Goal: Task Accomplishment & Management: Manage account settings

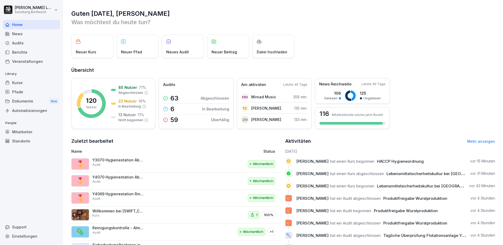
click at [17, 131] on div "Mitarbeiter" at bounding box center [31, 131] width 57 height 9
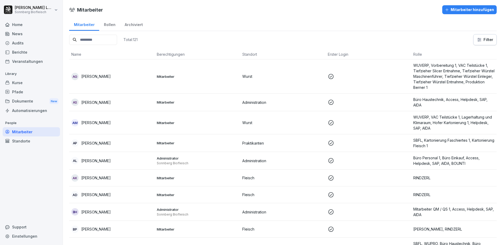
click at [98, 40] on input at bounding box center [93, 40] width 48 height 10
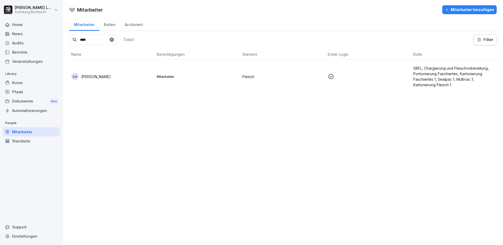
click at [102, 78] on p "[PERSON_NAME]" at bounding box center [95, 77] width 29 height 6
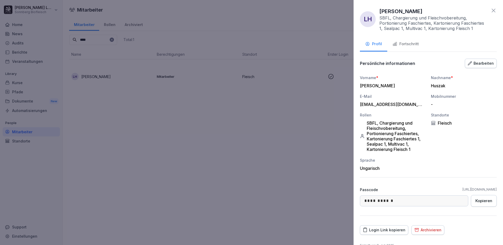
click at [381, 232] on div "Login Link kopieren" at bounding box center [383, 230] width 43 height 6
click at [490, 12] on icon at bounding box center [493, 10] width 6 height 6
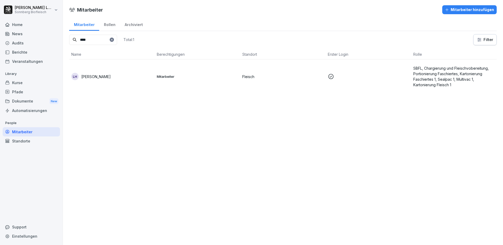
click at [85, 40] on input "****" at bounding box center [93, 40] width 48 height 10
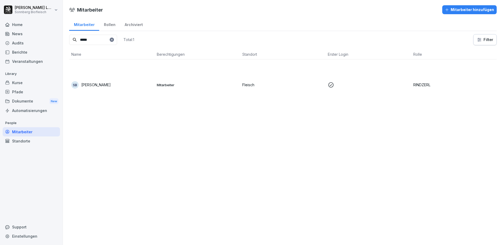
type input "*****"
click at [117, 86] on div "SB [PERSON_NAME]" at bounding box center [111, 84] width 81 height 7
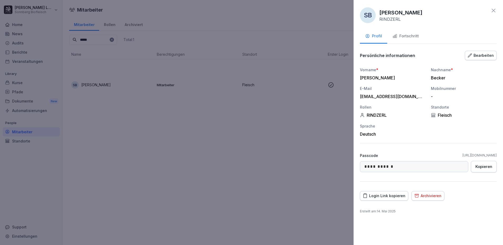
click at [381, 194] on div "Login Link kopieren" at bounding box center [383, 196] width 43 height 6
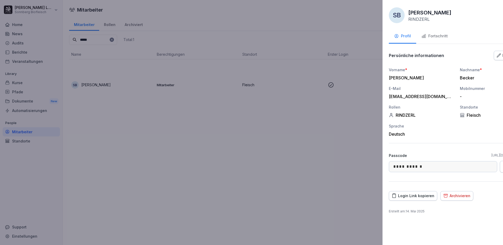
click at [219, 163] on div at bounding box center [251, 122] width 503 height 245
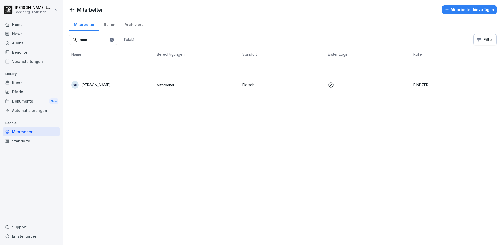
click at [103, 91] on td "SB [PERSON_NAME]" at bounding box center [111, 84] width 85 height 51
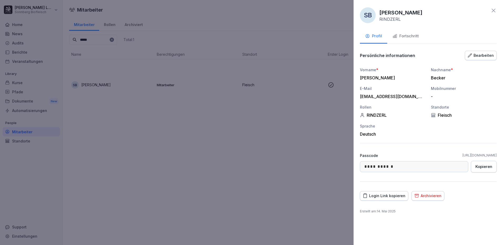
click at [401, 34] on div "Fortschritt" at bounding box center [405, 36] width 26 height 6
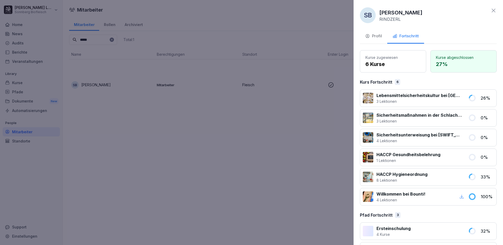
click at [490, 11] on icon at bounding box center [493, 10] width 6 height 6
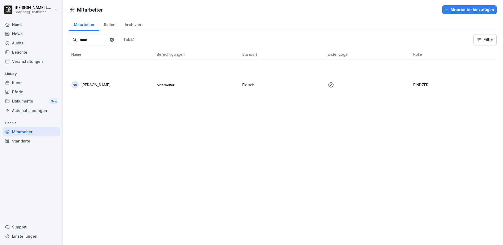
drag, startPoint x: 92, startPoint y: 40, endPoint x: 65, endPoint y: 39, distance: 26.3
click at [65, 39] on div "Mitarbeiter Rollen Archiviert ***** Total: 1 Filter Name Berechtigungen Standor…" at bounding box center [283, 65] width 440 height 97
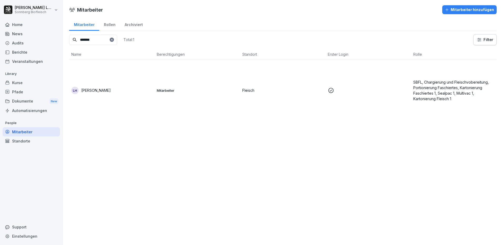
click at [132, 85] on td "LH Laszlo Levente Huszak" at bounding box center [111, 90] width 85 height 62
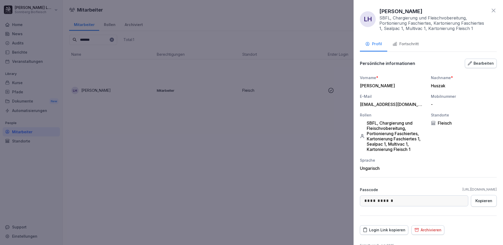
click at [412, 43] on div "Fortschritt" at bounding box center [405, 44] width 26 height 6
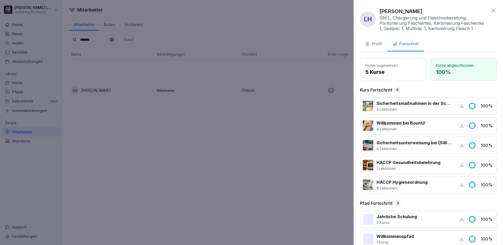
drag, startPoint x: 487, startPoint y: 11, endPoint x: 430, endPoint y: 11, distance: 57.3
click at [490, 11] on icon at bounding box center [493, 10] width 6 height 6
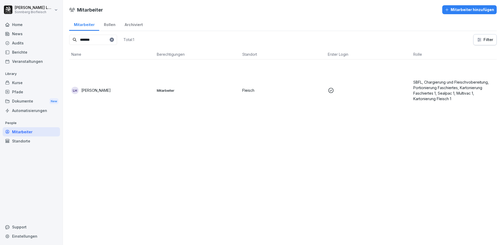
click at [165, 144] on div "Mitarbeiter Mitarbeiter hinzufügen Mitarbeiter Rollen Archiviert ******* Total:…" at bounding box center [283, 122] width 440 height 245
click at [103, 44] on input "*******" at bounding box center [93, 40] width 48 height 10
drag, startPoint x: 105, startPoint y: 41, endPoint x: 68, endPoint y: 35, distance: 37.3
click at [68, 35] on div "Mitarbeiter Rollen Archiviert ******* Total: 1 Filter Name Berechtigungen Stand…" at bounding box center [283, 71] width 440 height 108
type input "******"
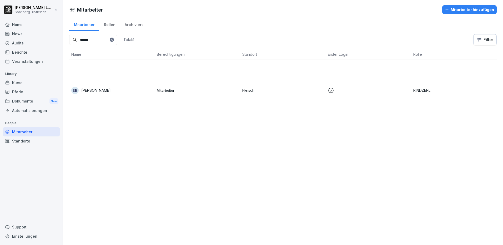
click at [123, 93] on div "SB [PERSON_NAME]" at bounding box center [111, 90] width 81 height 7
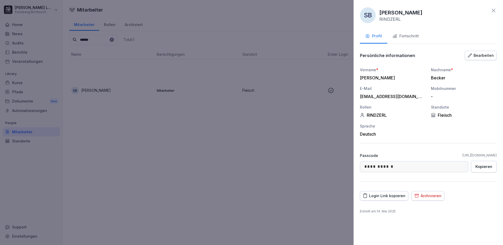
click at [410, 39] on button "Fortschritt" at bounding box center [405, 36] width 37 height 14
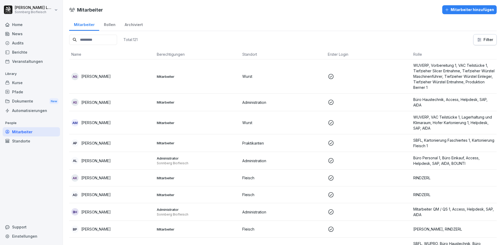
click at [96, 37] on input at bounding box center [93, 40] width 48 height 10
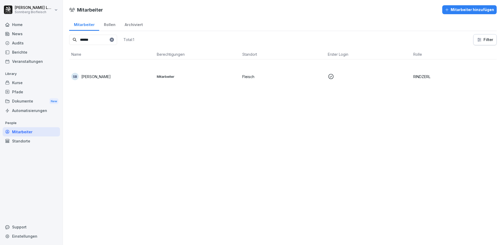
type input "******"
click at [112, 79] on div "SB [PERSON_NAME]" at bounding box center [111, 76] width 81 height 7
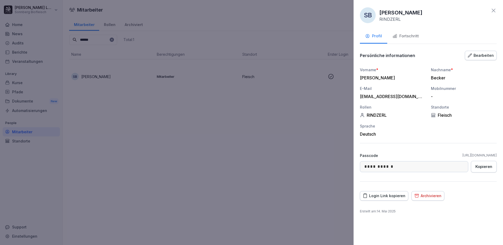
click at [411, 38] on div "Fortschritt" at bounding box center [405, 36] width 26 height 6
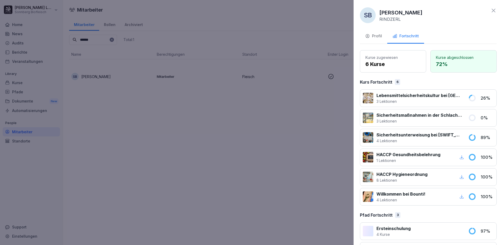
click at [384, 116] on p "Sicherheitsmaßnahmen in der Schlachtung und Zerlegung" at bounding box center [418, 115] width 85 height 6
click at [492, 11] on div "SB [PERSON_NAME] RINDZERL Profil Fortschritt Kurse zugewiesen 6 Kurse Kurse abg…" at bounding box center [427, 122] width 149 height 245
click at [490, 10] on icon at bounding box center [493, 10] width 6 height 6
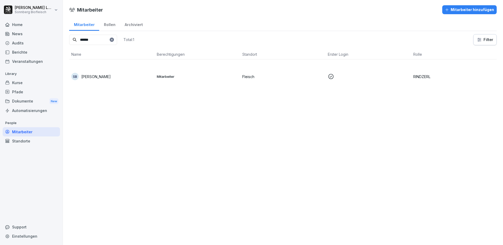
click at [173, 83] on td "Mitarbeiter" at bounding box center [197, 76] width 85 height 34
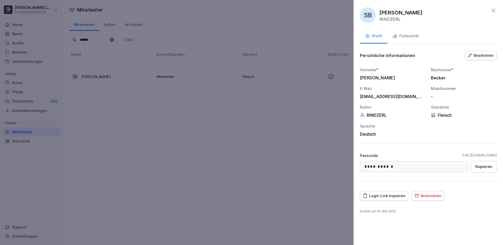
click at [411, 33] on button "Fortschritt" at bounding box center [405, 36] width 37 height 14
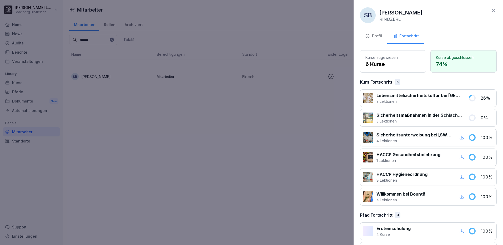
click at [490, 10] on icon at bounding box center [493, 10] width 6 height 6
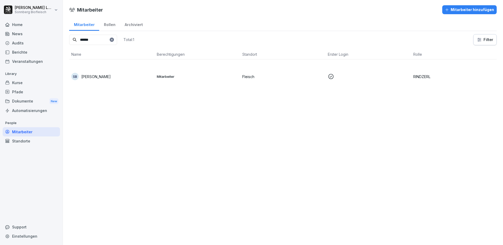
click at [191, 72] on td "Mitarbeiter" at bounding box center [197, 76] width 85 height 34
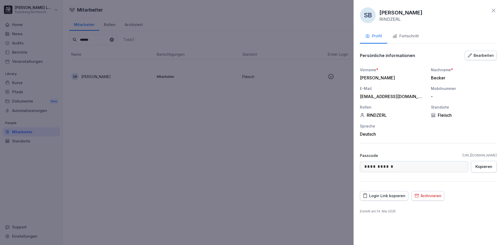
click at [410, 38] on div "Fortschritt" at bounding box center [405, 36] width 26 height 6
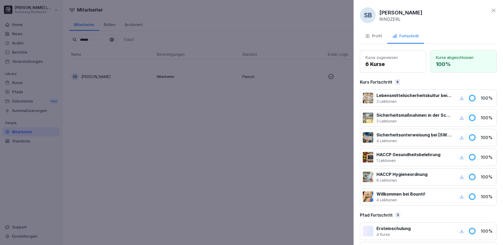
click at [194, 85] on div at bounding box center [251, 122] width 503 height 245
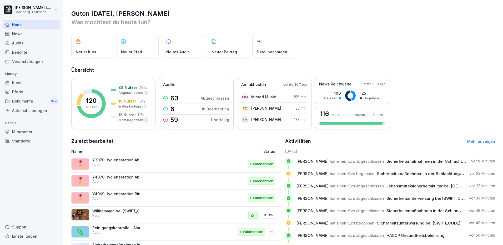
click at [33, 54] on div "Berichte" at bounding box center [31, 52] width 57 height 9
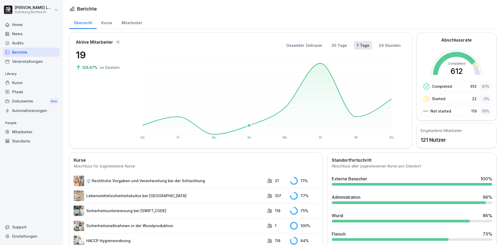
scroll to position [26, 0]
